Goal: Complete application form

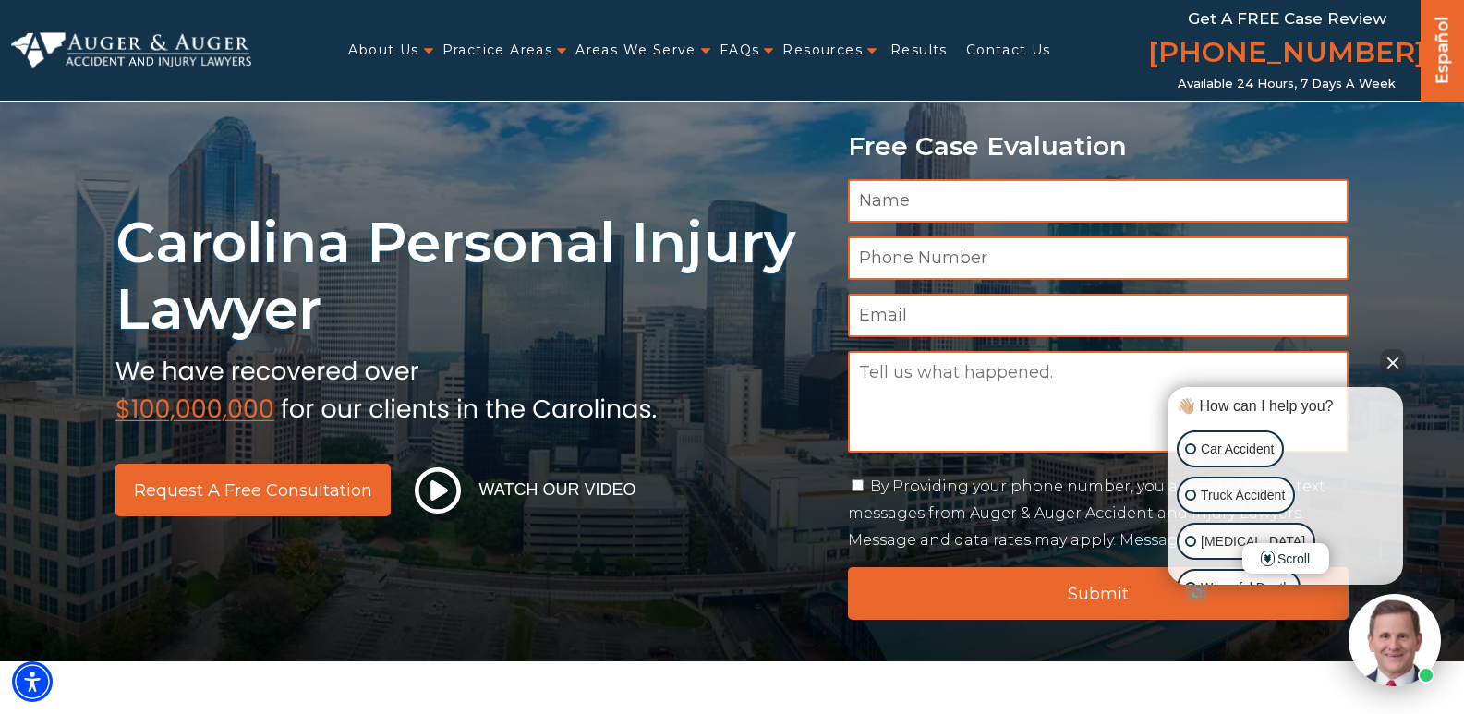
click at [1137, 400] on textarea "Message" at bounding box center [1098, 402] width 501 height 102
paste textarea "I am inquiring for an attorney to help me enforce a settlement & release agreem…"
type textarea "I am inquiring for an attorney to help me enforce a settlement & release agreem…"
click at [1387, 367] on button "Close Intaker Chat Widget" at bounding box center [1393, 362] width 26 height 26
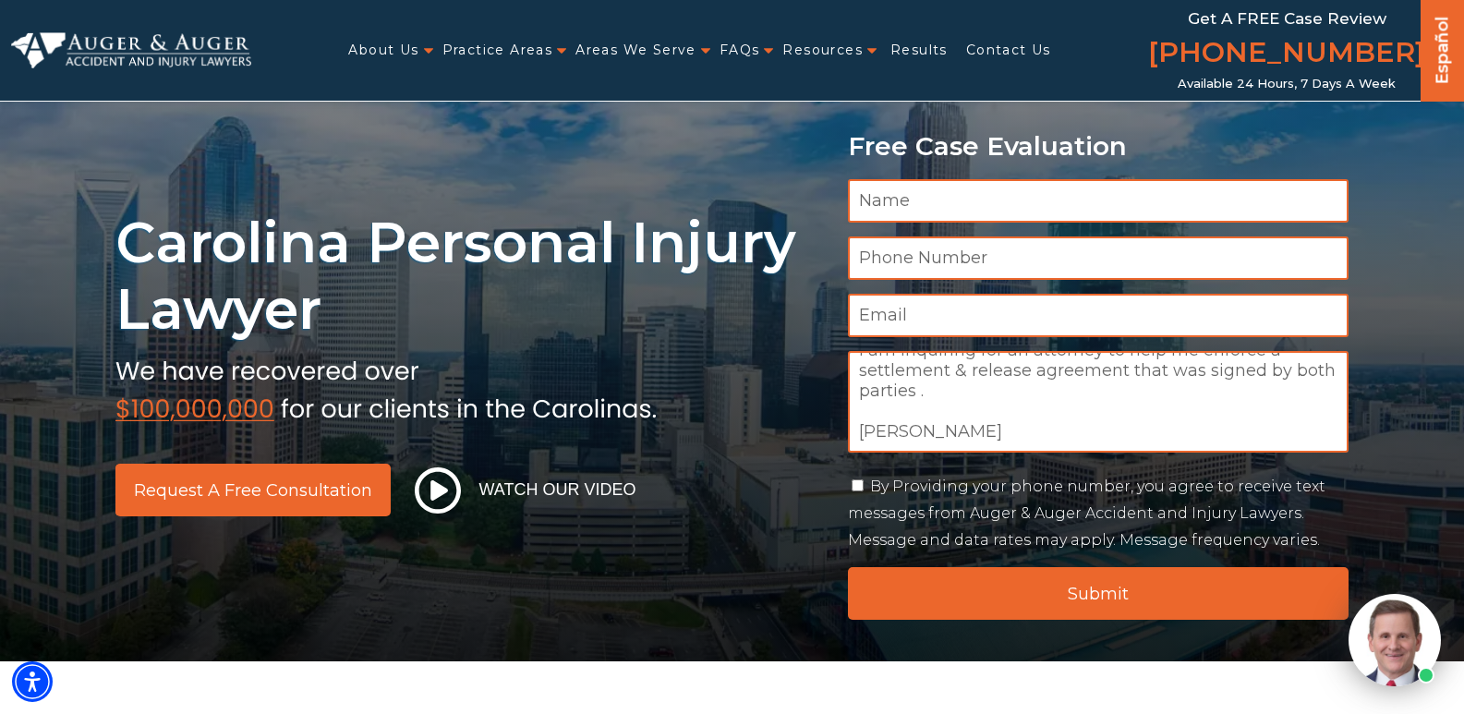
drag, startPoint x: 971, startPoint y: 421, endPoint x: 767, endPoint y: 428, distance: 203.3
click at [767, 428] on div "Carolina Personal Injury Lawyer Request a Free Consultation Watch Our Video Fre…" at bounding box center [732, 330] width 1464 height 661
click at [907, 199] on input "Name *" at bounding box center [1098, 200] width 501 height 43
paste input "[PERSON_NAME]"
type input "[PERSON_NAME]"
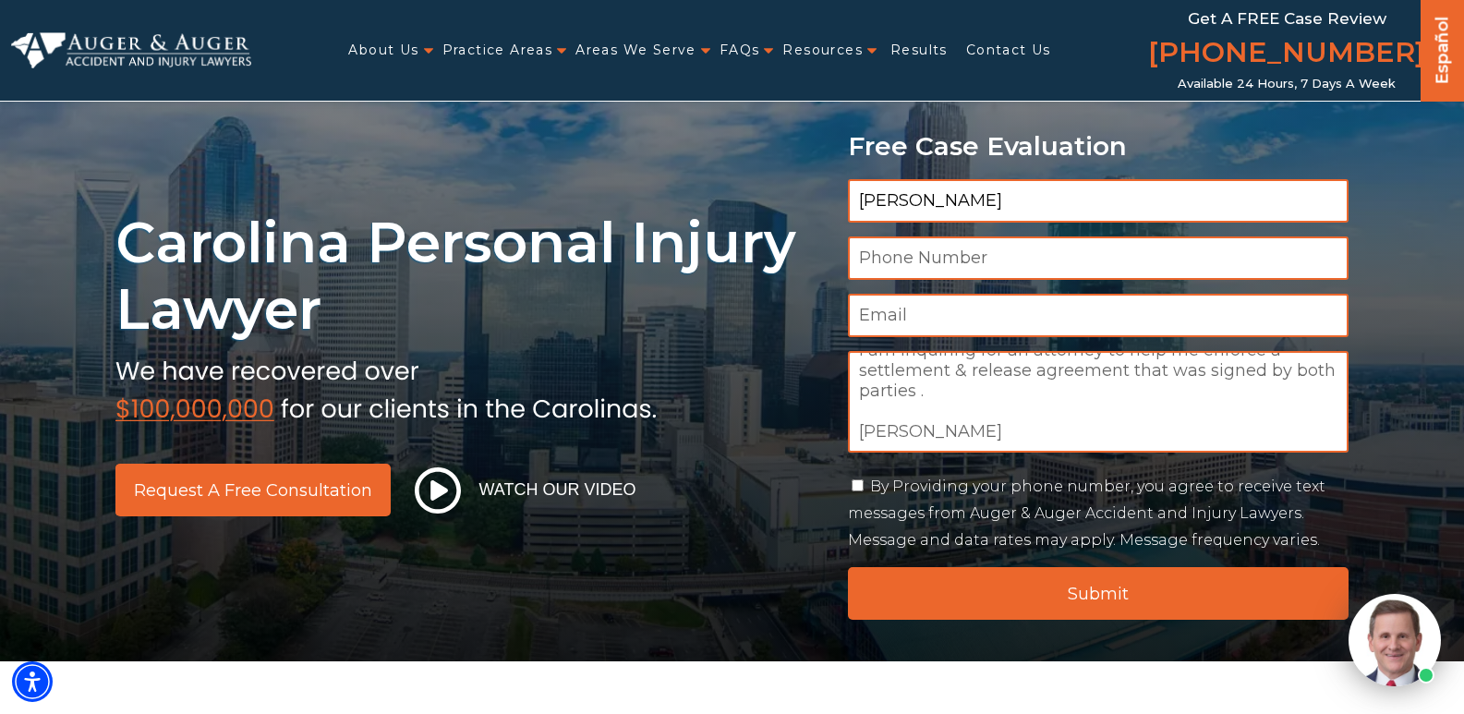
click at [1126, 294] on input "Email *" at bounding box center [1098, 315] width 501 height 43
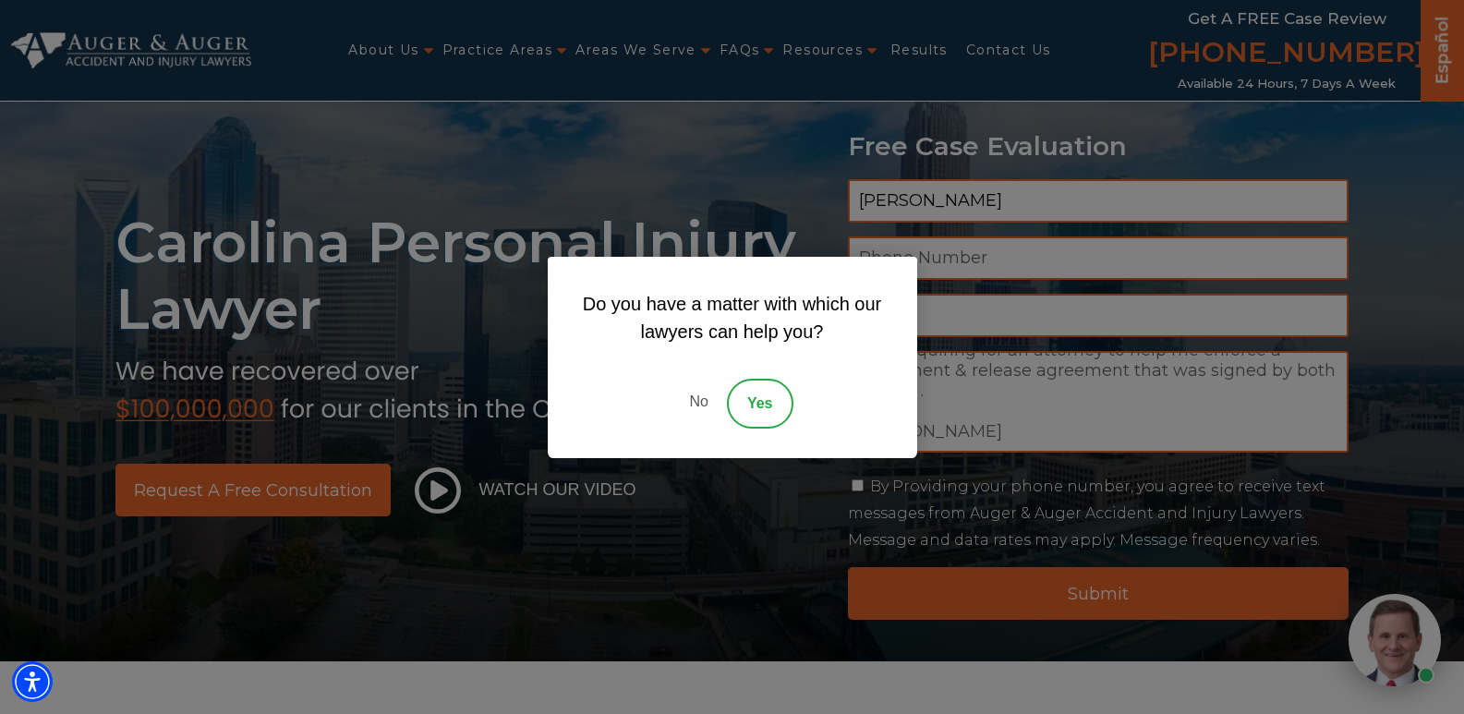
click at [691, 405] on link "No" at bounding box center [698, 404] width 55 height 50
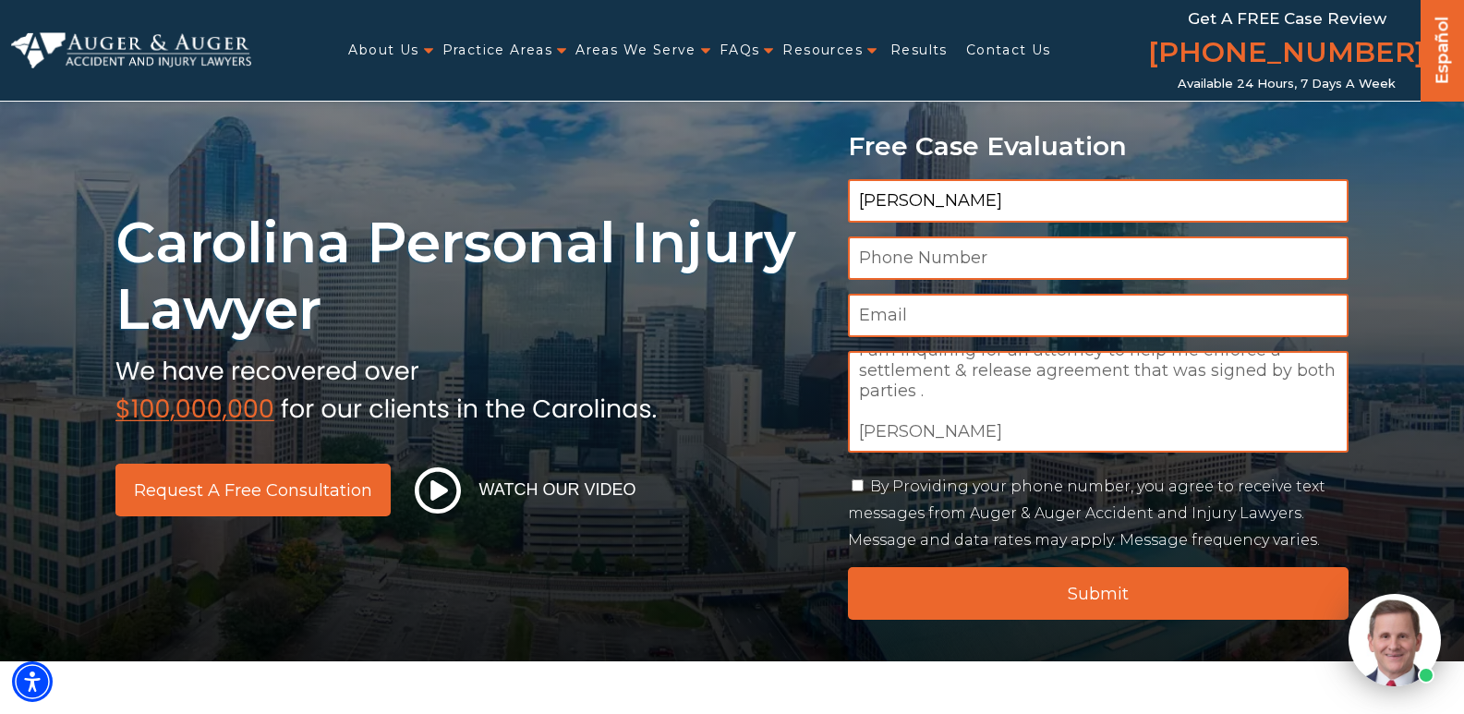
click at [915, 322] on input "Email *" at bounding box center [1098, 315] width 501 height 43
paste input "[EMAIL_ADDRESS][DOMAIN_NAME]"
type input "[EMAIL_ADDRESS][DOMAIN_NAME]"
click at [1142, 259] on input "Phone Number *" at bounding box center [1098, 257] width 501 height 43
paste input "[PHONE_NUMBER]"
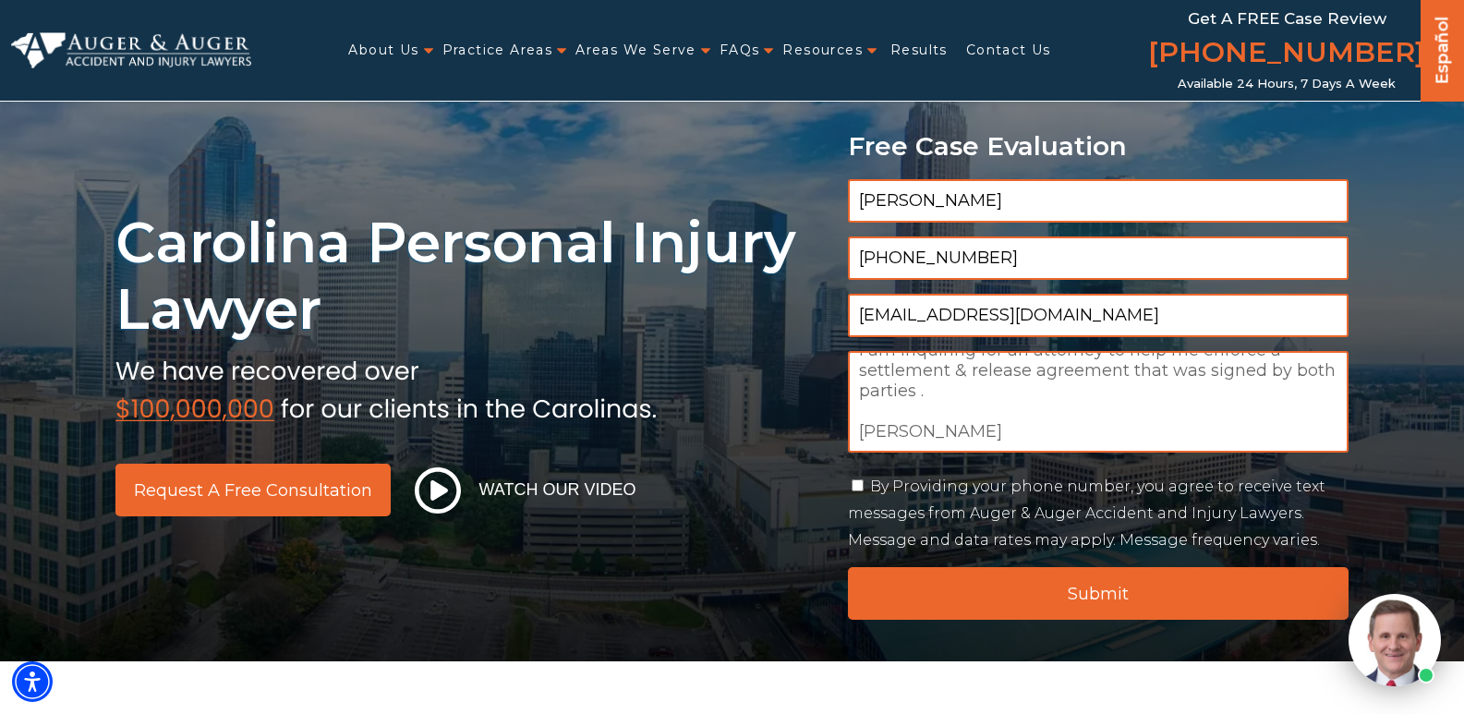
type input "[PHONE_NUMBER]"
click at [860, 489] on input "By Providing your phone number, you agree to receive text messages from Auger &…" at bounding box center [858, 485] width 12 height 12
checkbox input "true"
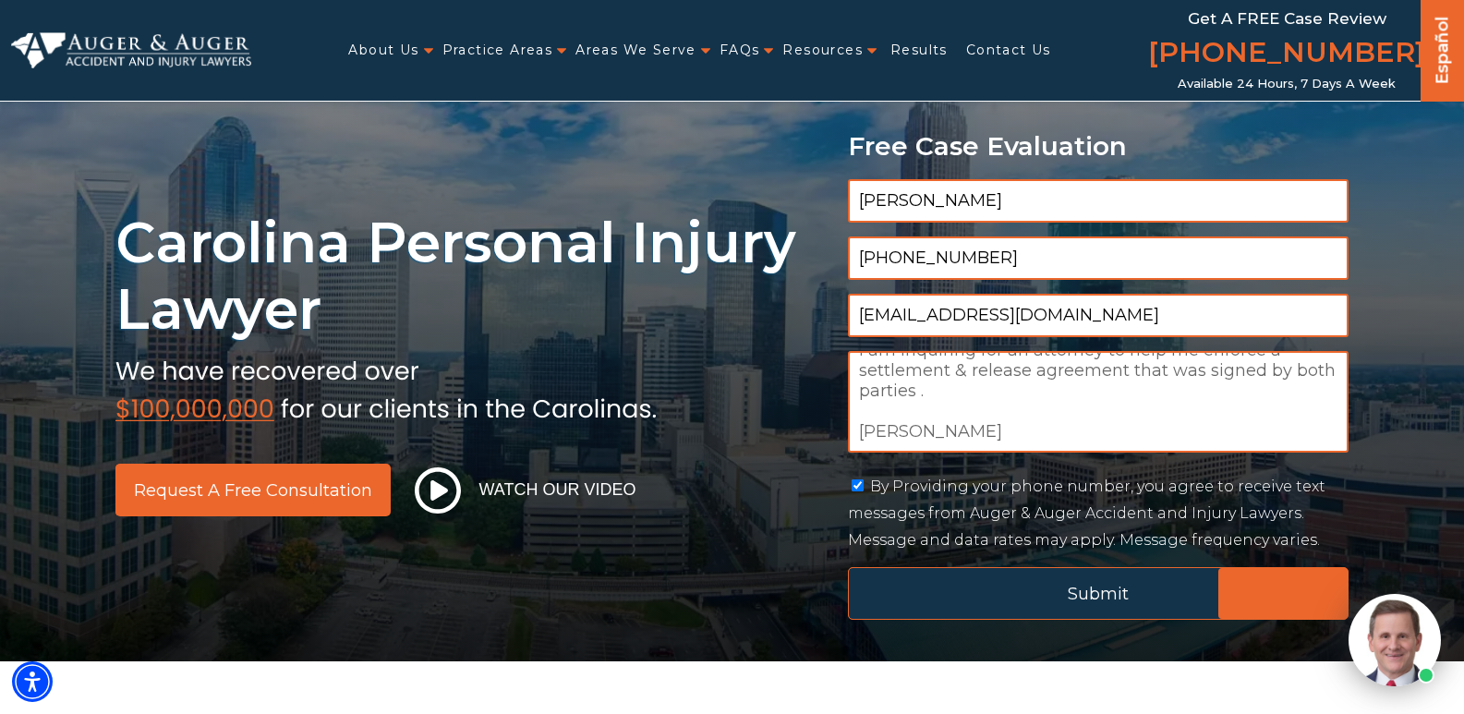
click at [925, 598] on input "Submit" at bounding box center [1098, 593] width 501 height 53
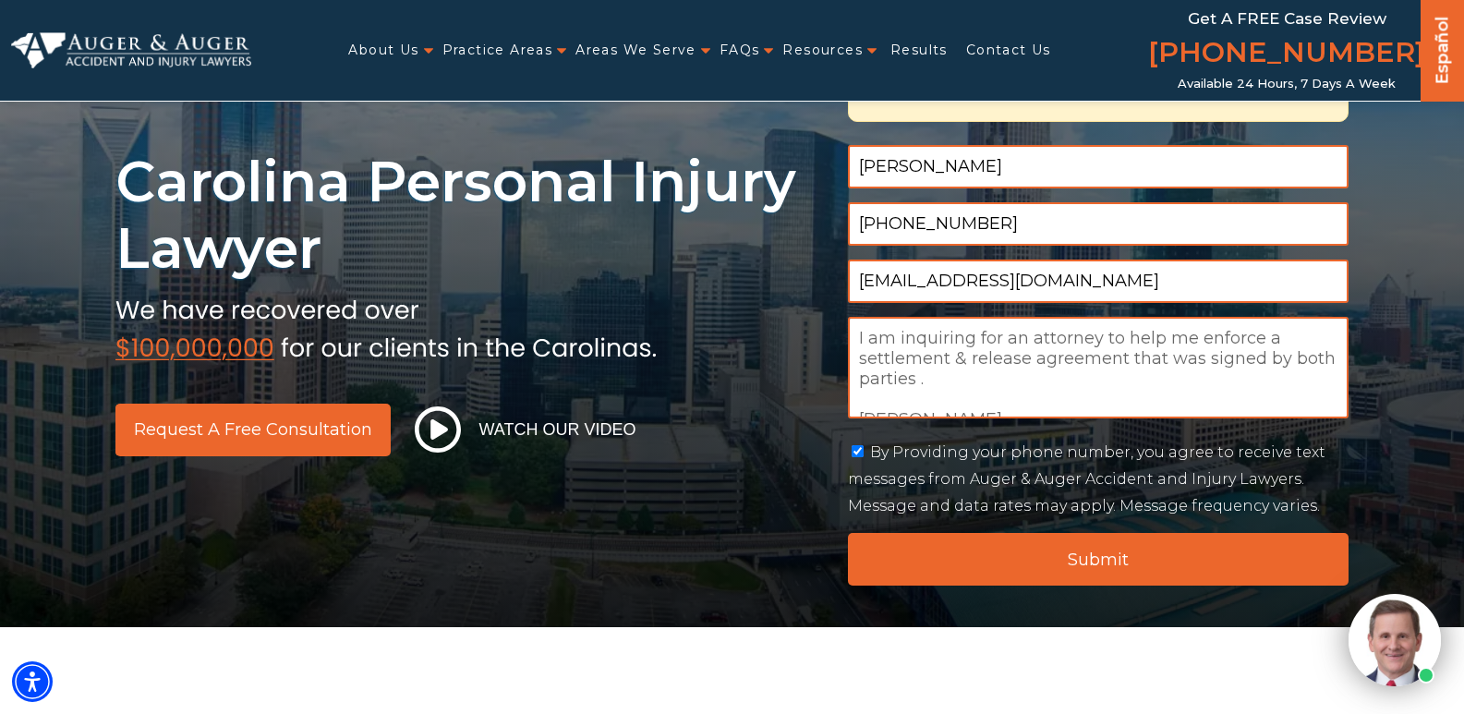
scroll to position [0, 0]
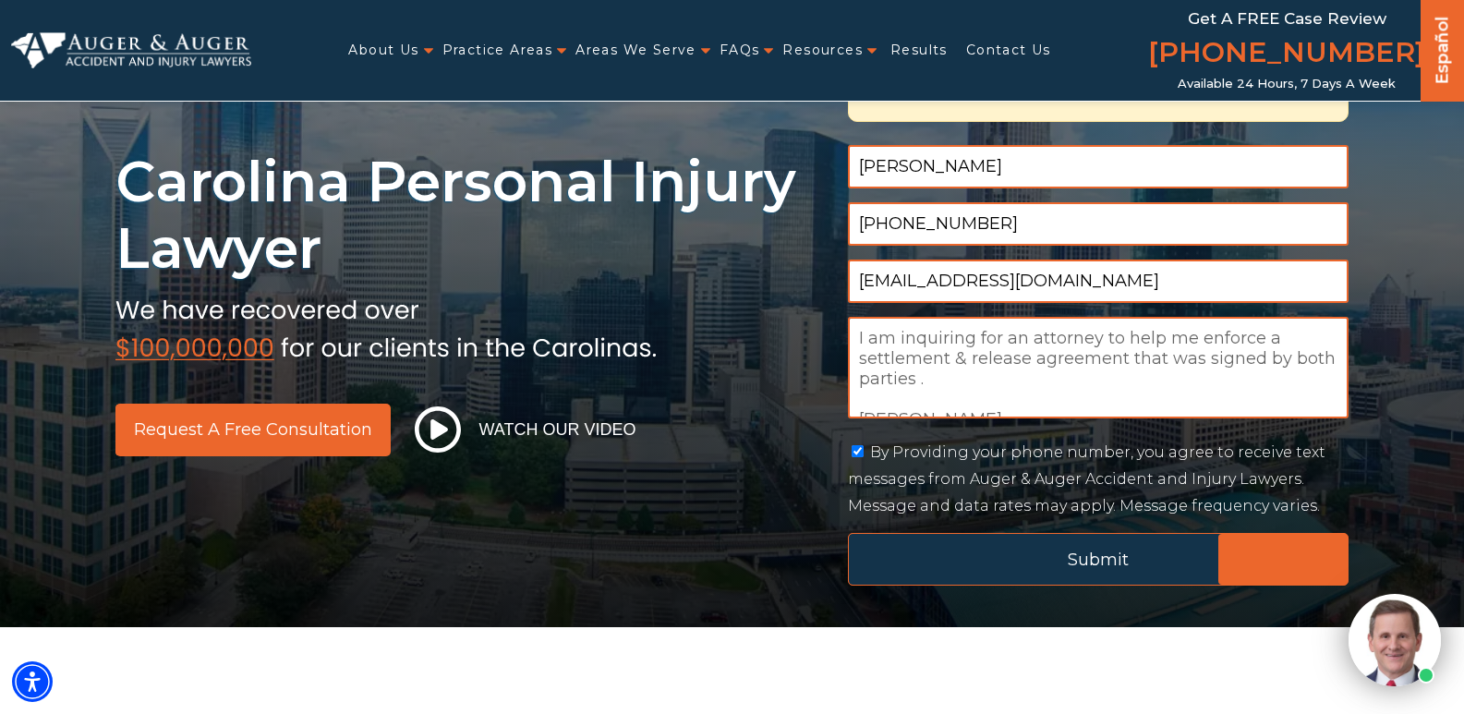
click at [892, 571] on input "Submit" at bounding box center [1098, 559] width 501 height 53
